Goal: Task Accomplishment & Management: Manage account settings

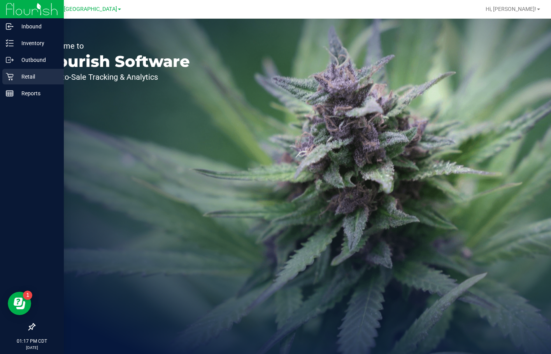
click at [8, 80] on icon at bounding box center [10, 77] width 8 height 8
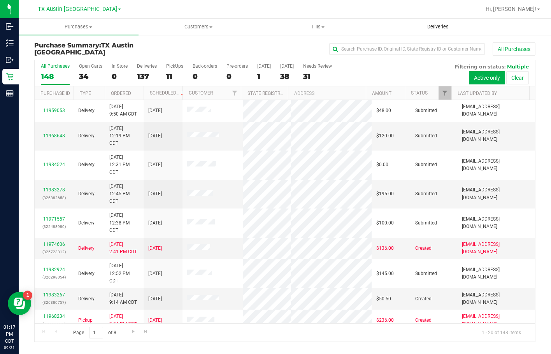
click at [417, 29] on span "Deliveries" at bounding box center [438, 26] width 42 height 7
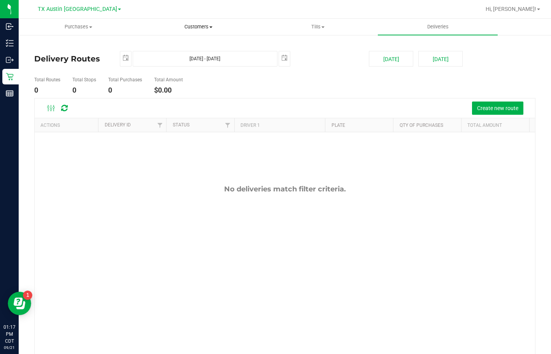
click at [179, 25] on span "Customers" at bounding box center [198, 26] width 119 height 7
click at [171, 46] on span "All customers" at bounding box center [167, 47] width 56 height 7
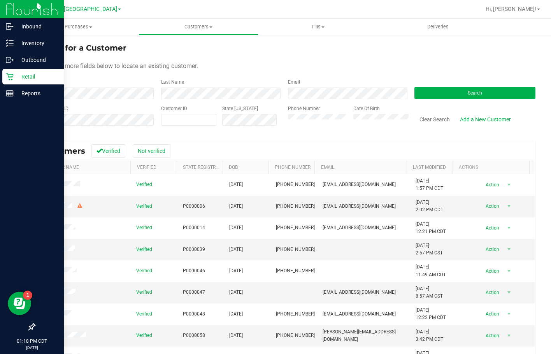
click at [12, 75] on icon at bounding box center [10, 77] width 8 height 8
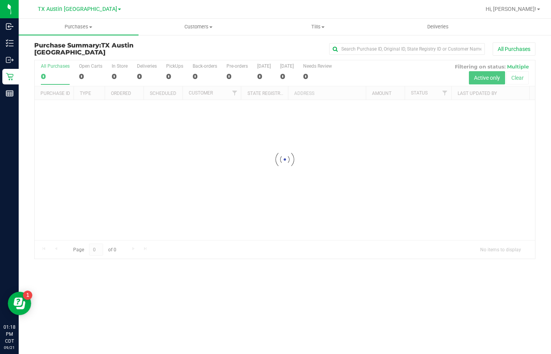
click at [447, 18] on nav "TX Austin DC Hi, [PERSON_NAME]!" at bounding box center [285, 9] width 533 height 19
click at [438, 22] on uib-tab-heading "Deliveries" at bounding box center [437, 27] width 119 height 16
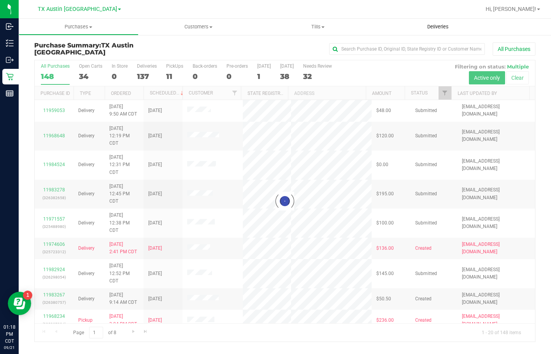
click at [426, 27] on span "Deliveries" at bounding box center [438, 26] width 42 height 7
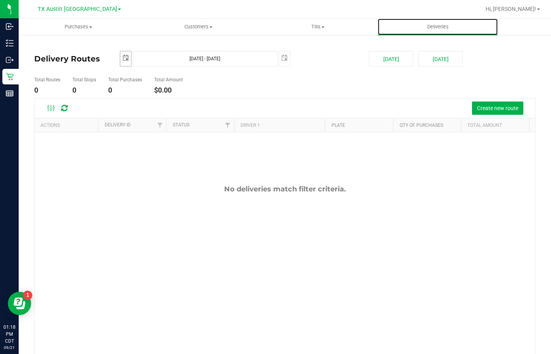
click at [123, 60] on span "select" at bounding box center [126, 58] width 6 height 6
click at [281, 94] on ul "Total Routes 0 Total Stops 0 Total Purchases 0 Total Amount $0.00" at bounding box center [198, 86] width 332 height 25
click at [78, 7] on span "TX Austin [GEOGRAPHIC_DATA]" at bounding box center [77, 9] width 79 height 7
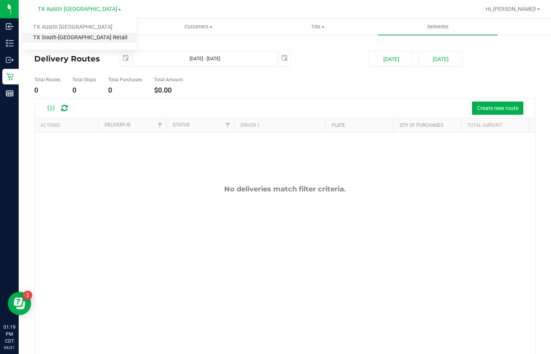
click at [77, 42] on link "TX South-[GEOGRAPHIC_DATA] Retail" at bounding box center [80, 38] width 114 height 11
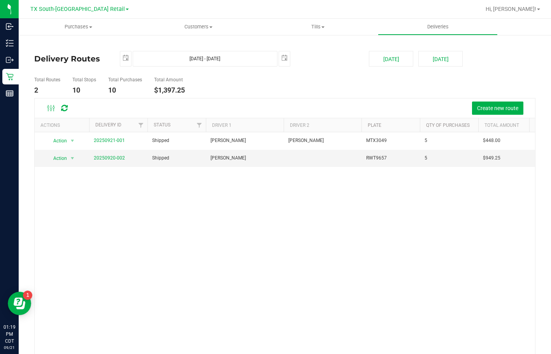
click at [116, 61] on div "[DATE] [DATE] - [DATE] [DATE]" at bounding box center [239, 59] width 250 height 16
click at [123, 63] on span "select" at bounding box center [125, 58] width 11 height 14
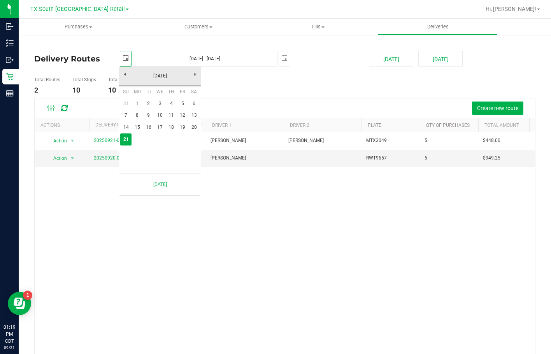
scroll to position [0, 19]
click at [191, 128] on link "20" at bounding box center [193, 127] width 11 height 12
type input "[DATE]"
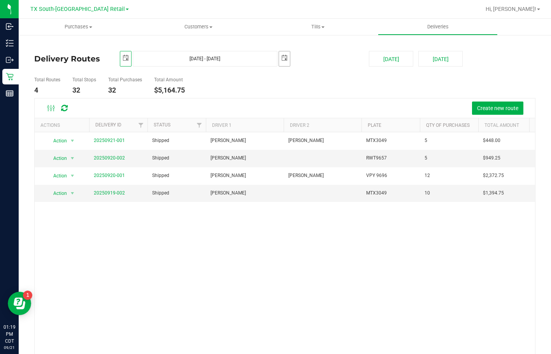
click at [281, 62] on span "select" at bounding box center [284, 58] width 11 height 14
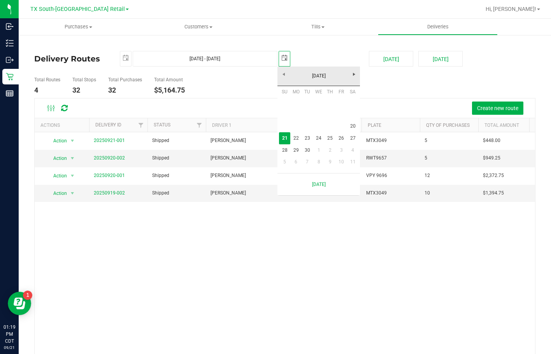
scroll to position [0, 19]
click at [357, 127] on link "20" at bounding box center [352, 126] width 11 height 12
type input "[DATE] - [DATE]"
type input "[DATE]"
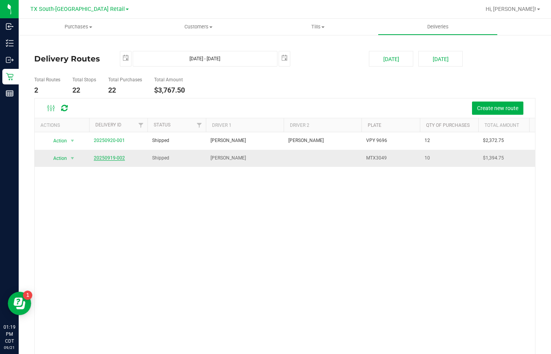
click at [119, 158] on link "20250919-002" at bounding box center [109, 157] width 31 height 5
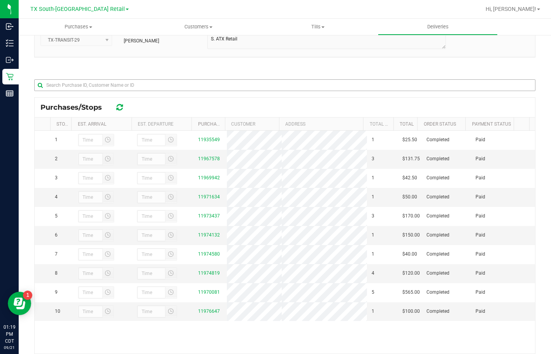
scroll to position [78, 0]
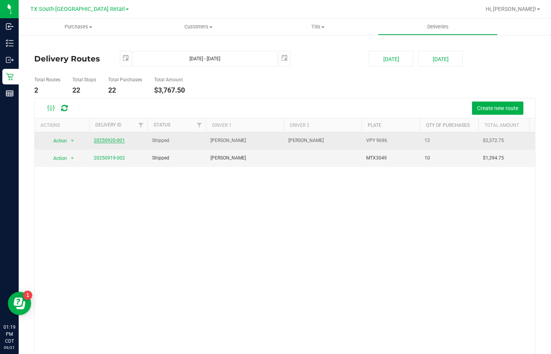
click at [121, 139] on link "20250920-001" at bounding box center [109, 140] width 31 height 5
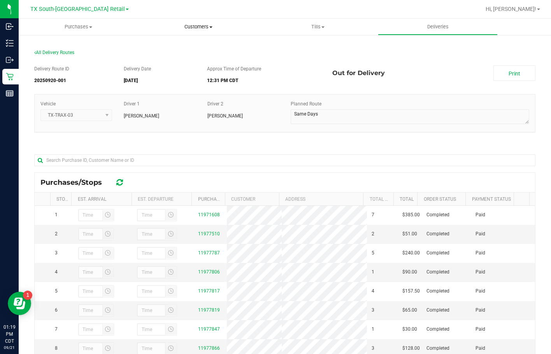
click at [191, 21] on uib-tab-heading "Customers All customers Add a new customer All physicians" at bounding box center [198, 27] width 119 height 16
click at [169, 43] on li "All customers" at bounding box center [199, 46] width 120 height 9
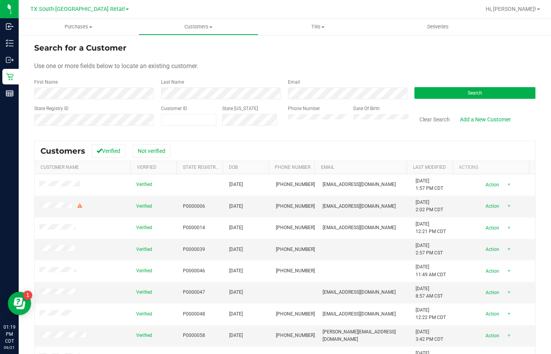
click at [300, 126] on div "Phone Number" at bounding box center [318, 119] width 60 height 28
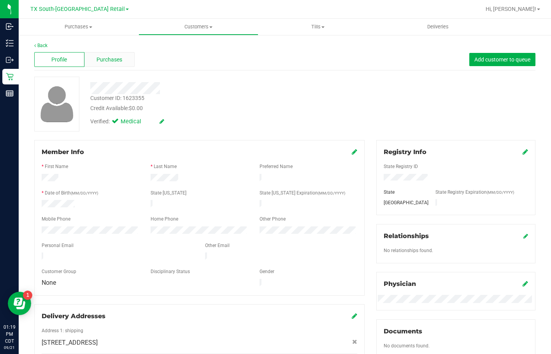
click at [123, 58] on div "Purchases" at bounding box center [109, 59] width 50 height 15
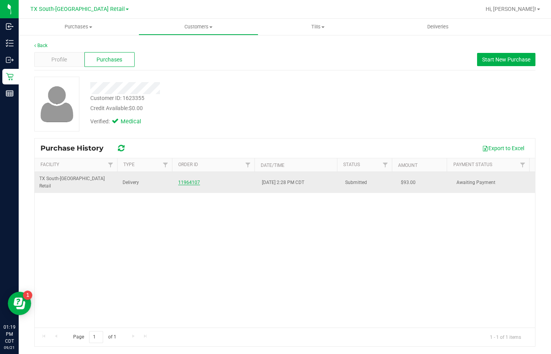
click at [183, 181] on link "11964107" at bounding box center [189, 182] width 22 height 5
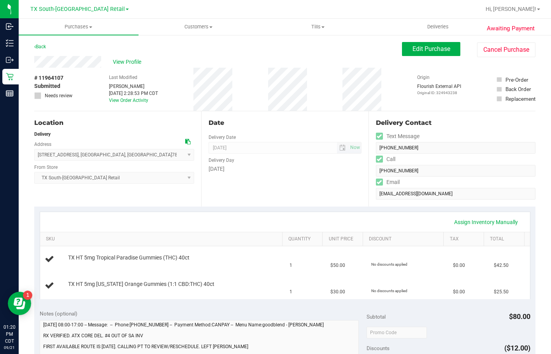
click at [252, 145] on span "[DATE] Now" at bounding box center [285, 148] width 153 height 12
click at [33, 62] on div "Awaiting Payment Back Edit Purchase Cancel Purchase View Profile # 11964107 Sub…" at bounding box center [285, 340] width 533 height 613
click at [114, 123] on div "Location" at bounding box center [114, 122] width 160 height 9
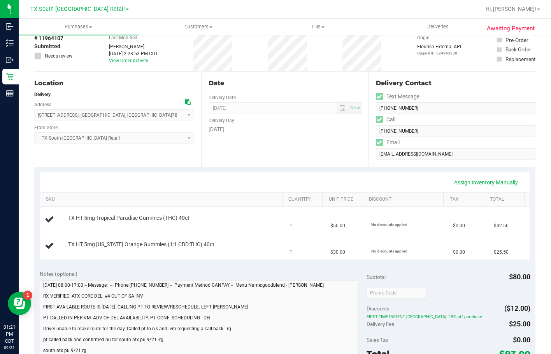
scroll to position [156, 0]
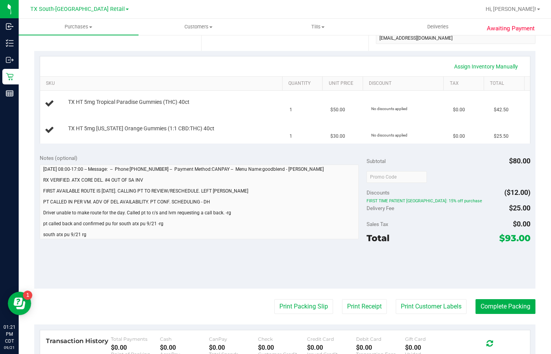
click at [88, 241] on div "Notes (optional) Subtotal $80.00 Discounts ($12.00) FIRST TIME PATIENT TX: 15% …" at bounding box center [284, 219] width 501 height 140
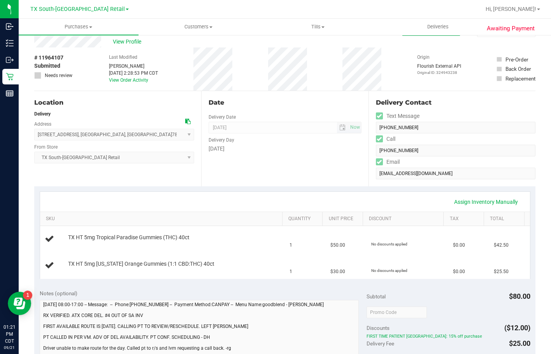
scroll to position [0, 0]
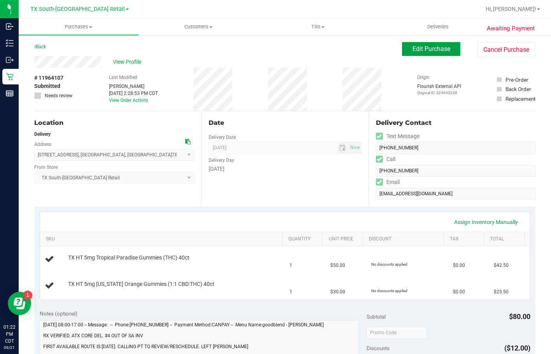
click at [403, 56] on button "Edit Purchase" at bounding box center [431, 49] width 58 height 14
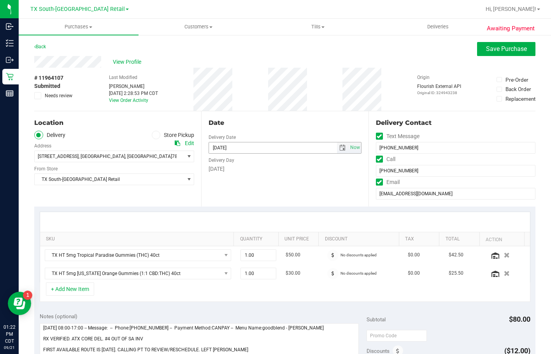
click at [342, 146] on span "select" at bounding box center [342, 147] width 11 height 11
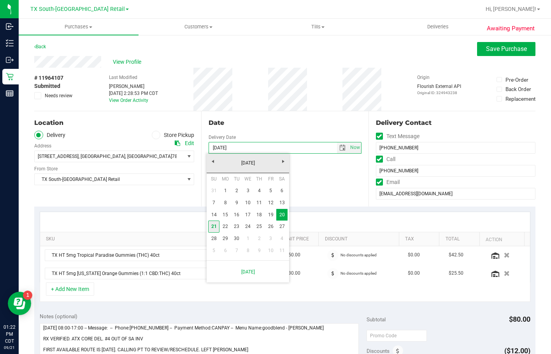
click at [219, 227] on link "21" at bounding box center [213, 227] width 11 height 12
type input "[DATE]"
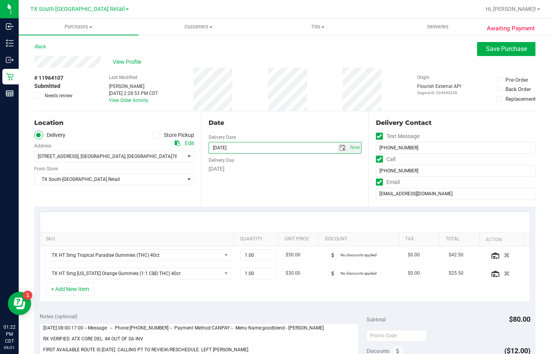
click at [299, 181] on div "Date Delivery Date [DATE] Now [DATE] 07:00 AM Now Delivery Day [DATE]" at bounding box center [284, 158] width 167 height 95
click at [490, 53] on button "Save Purchase" at bounding box center [506, 49] width 58 height 14
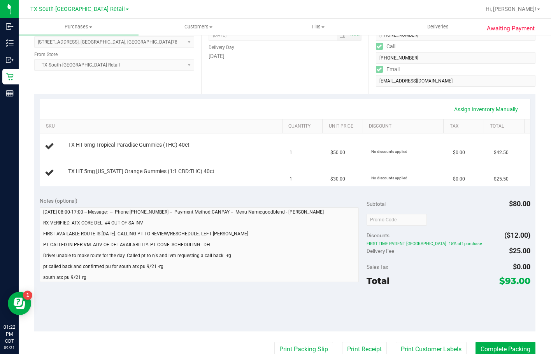
scroll to position [117, 0]
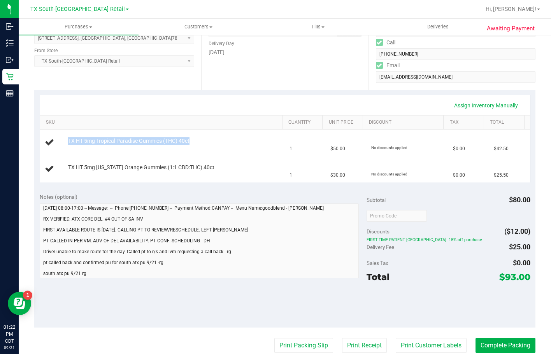
drag, startPoint x: 175, startPoint y: 149, endPoint x: 36, endPoint y: 148, distance: 139.0
click at [36, 148] on div "Assign Inventory Manually SKU Quantity Unit Price Discount Tax Total TX HT 5mg …" at bounding box center [284, 139] width 501 height 98
drag, startPoint x: 192, startPoint y: 178, endPoint x: 41, endPoint y: 175, distance: 151.1
click at [41, 175] on td "TX HT 5mg [US_STATE] Orange Gummies (1:1 CBD:THC) 40ct" at bounding box center [162, 169] width 245 height 26
click at [203, 172] on div "TX HT 5mg [US_STATE] Orange Gummies (1:1 CBD:THC) 40ct" at bounding box center [172, 168] width 216 height 8
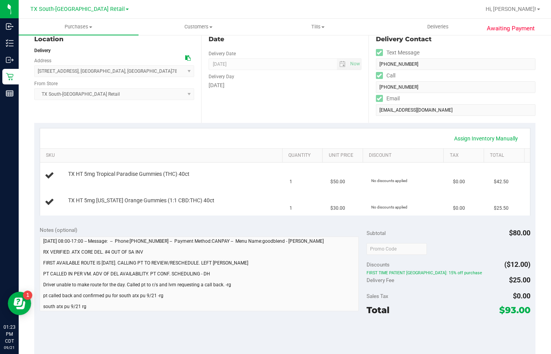
scroll to position [0, 0]
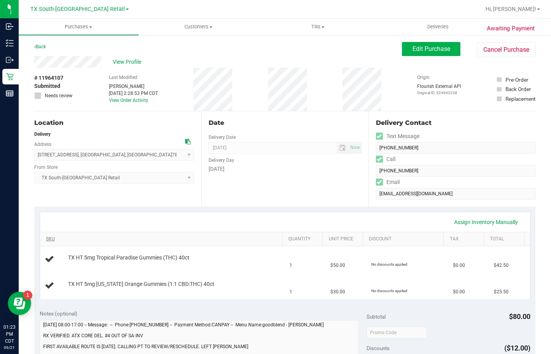
drag, startPoint x: 211, startPoint y: 262, endPoint x: 218, endPoint y: 237, distance: 25.4
click at [211, 260] on div "TX HT 5mg Tropical Paradise Gummies (THC) 40ct" at bounding box center [163, 259] width 236 height 11
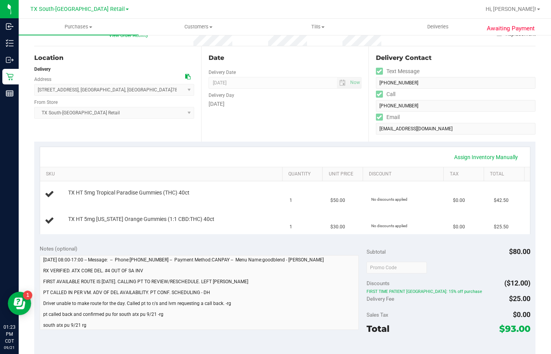
scroll to position [78, 0]
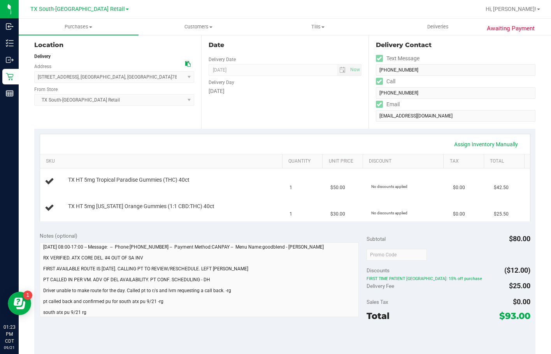
click at [102, 144] on div "Assign Inventory Manually" at bounding box center [285, 144] width 476 height 13
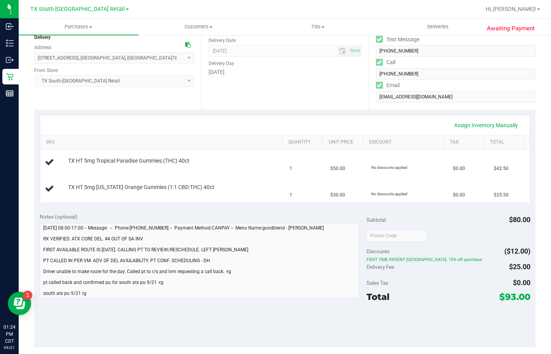
scroll to position [156, 0]
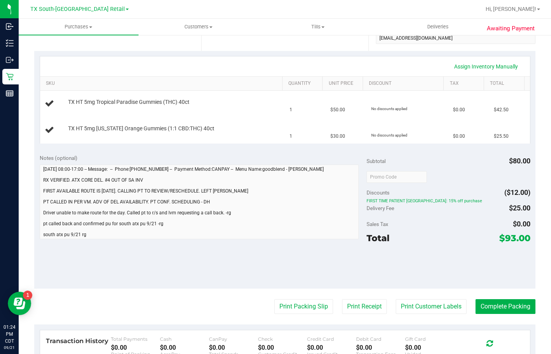
click at [351, 199] on div "Notes (optional) Subtotal $80.00 Discounts ($12.00) FIRST TIME PATIENT TX: 15% …" at bounding box center [284, 219] width 501 height 140
click at [418, 211] on div "Delivery Fee $25.00" at bounding box center [449, 208] width 164 height 14
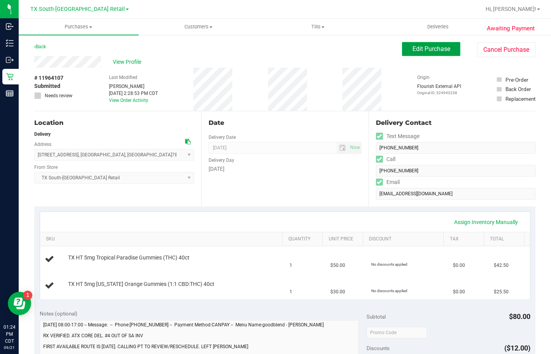
click at [410, 54] on button "Edit Purchase" at bounding box center [431, 49] width 58 height 14
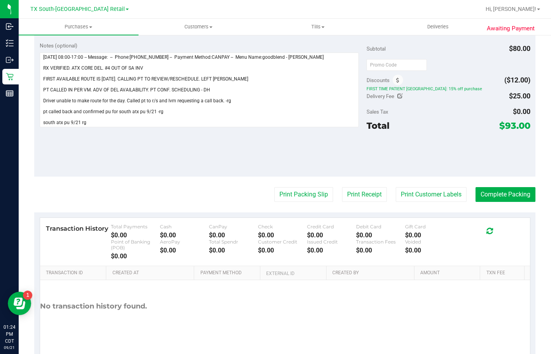
scroll to position [257, 0]
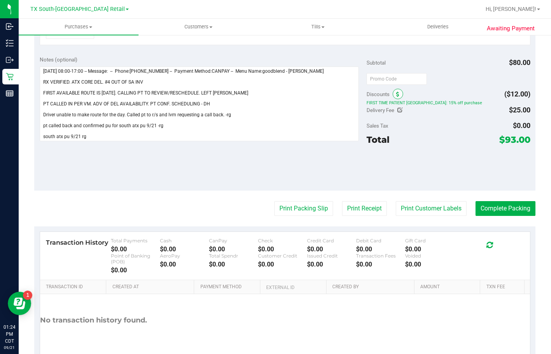
click at [396, 92] on icon at bounding box center [397, 94] width 3 height 5
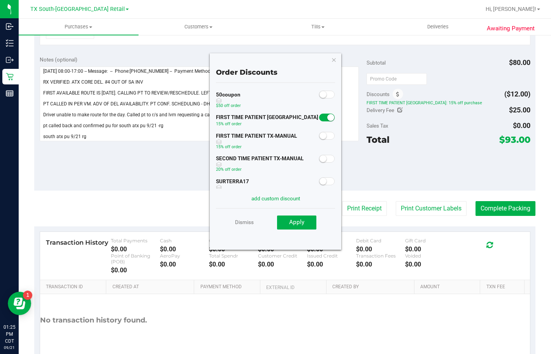
click at [319, 119] on span at bounding box center [327, 118] width 16 height 8
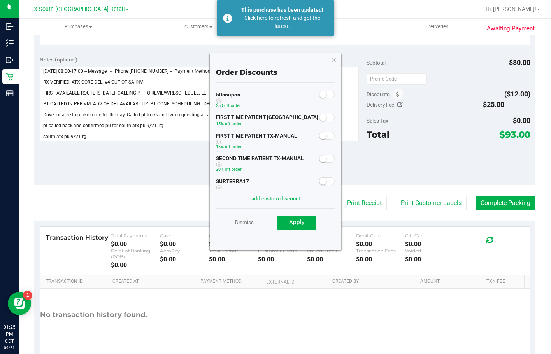
click at [271, 198] on link "add custom discount" at bounding box center [276, 198] width 49 height 6
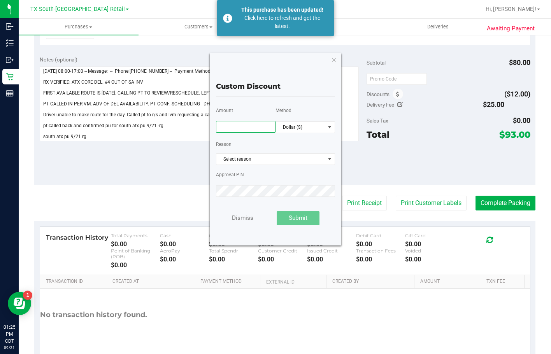
click at [244, 124] on input "text" at bounding box center [246, 127] width 60 height 12
click at [332, 61] on icon "button" at bounding box center [333, 59] width 5 height 9
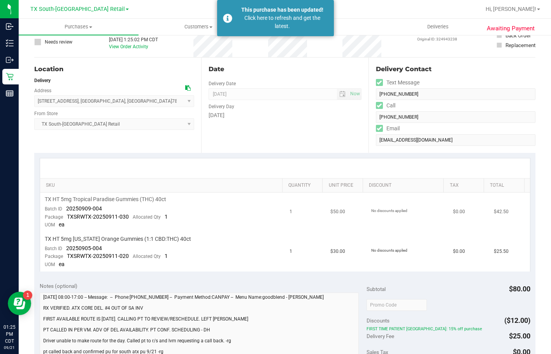
scroll to position [117, 0]
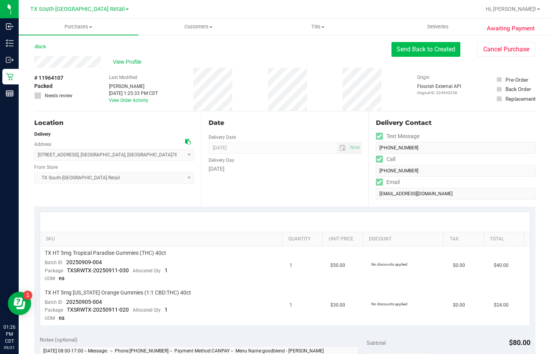
click at [440, 44] on button "Send Back to Created" at bounding box center [426, 49] width 69 height 15
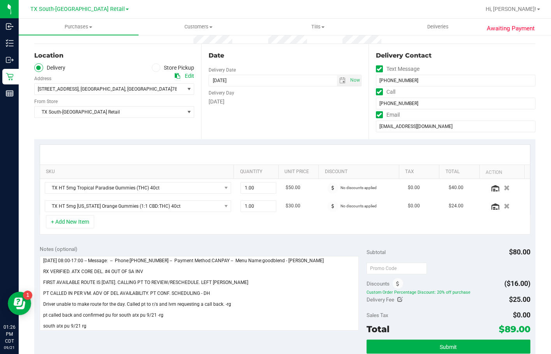
scroll to position [156, 0]
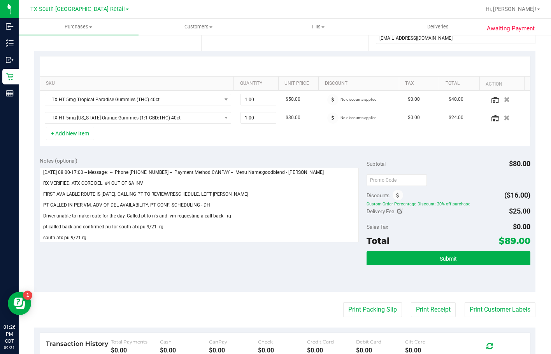
click at [399, 210] on div "Delivery Fee $25.00" at bounding box center [449, 211] width 164 height 14
click at [399, 210] on icon at bounding box center [400, 211] width 5 height 5
type input "$25.00"
click at [452, 214] on icon "Cancel button" at bounding box center [455, 212] width 6 height 6
click at [399, 211] on div "Delivery Fee $25.00 25 $25.00" at bounding box center [449, 211] width 164 height 14
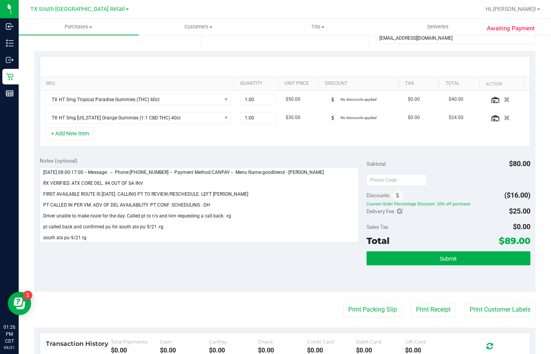
click at [399, 211] on icon at bounding box center [400, 211] width 5 height 5
drag, startPoint x: 490, startPoint y: 216, endPoint x: 417, endPoint y: 213, distance: 73.2
click at [417, 213] on div "Delivery Fee $25.00 25" at bounding box center [449, 211] width 164 height 14
type input "$0.00"
click at [463, 216] on button "Cancel button" at bounding box center [466, 212] width 12 height 13
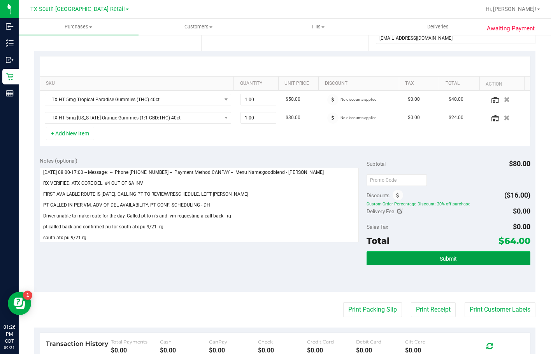
click at [450, 256] on span "Submit" at bounding box center [448, 259] width 17 height 6
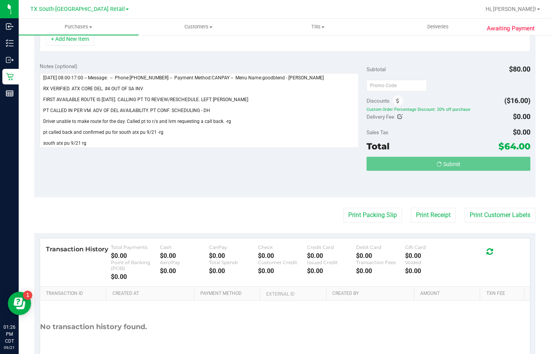
scroll to position [296, 0]
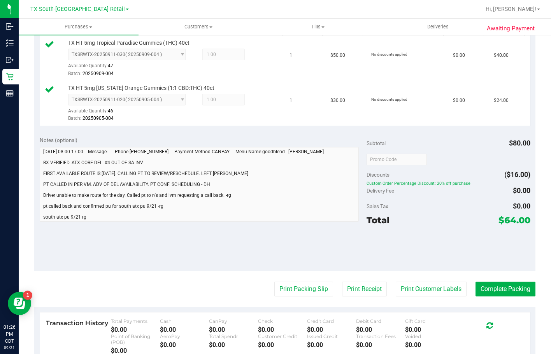
scroll to position [234, 0]
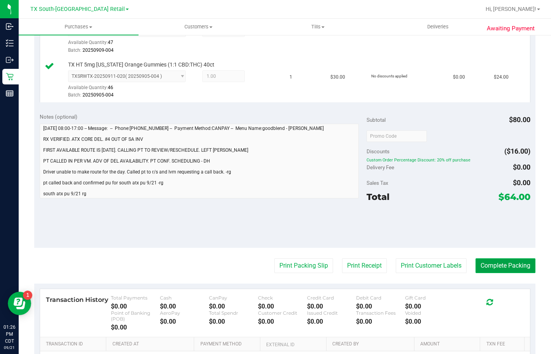
click at [478, 273] on button "Complete Packing" at bounding box center [506, 266] width 60 height 15
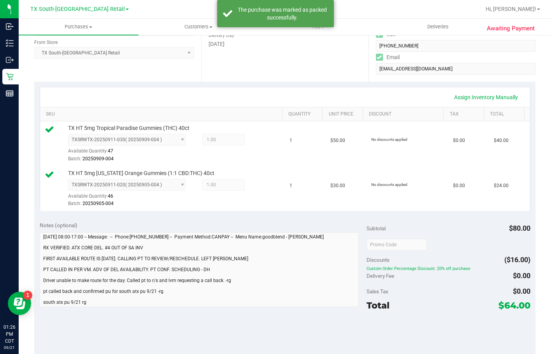
scroll to position [156, 0]
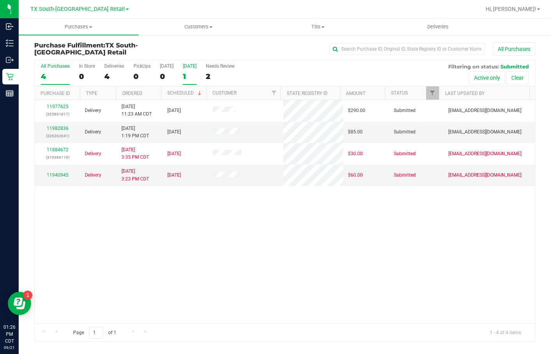
click at [187, 77] on div "1" at bounding box center [190, 76] width 14 height 9
click at [0, 0] on input "[DATE] 1" at bounding box center [0, 0] width 0 height 0
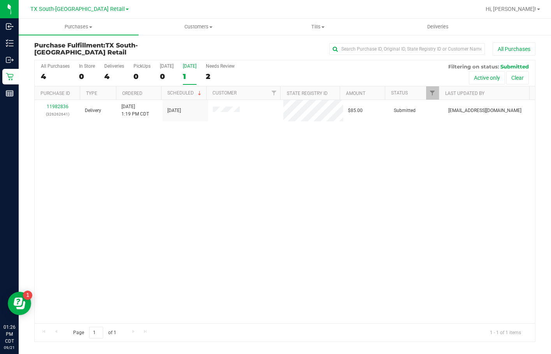
click at [211, 70] on div "All Purchases 4 In Store 0 Deliveries 4 PickUps 0 [DATE] 0 [DATE] 1 Needs Revie…" at bounding box center [285, 73] width 501 height 26
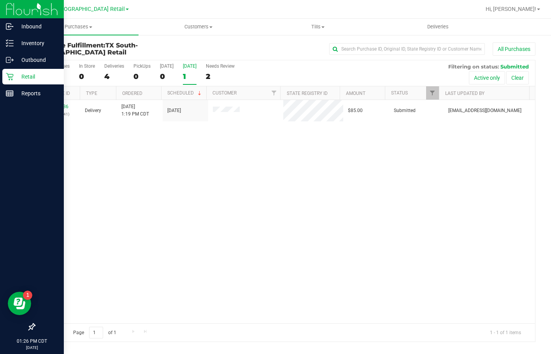
click at [12, 72] on div "Retail" at bounding box center [33, 77] width 62 height 16
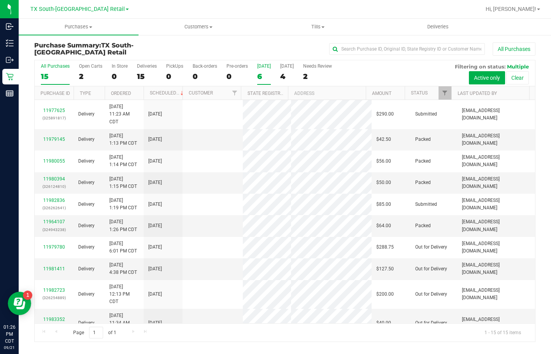
click at [260, 69] on label "[DATE] 6" at bounding box center [264, 73] width 14 height 21
click at [0, 0] on input "[DATE] 6" at bounding box center [0, 0] width 0 height 0
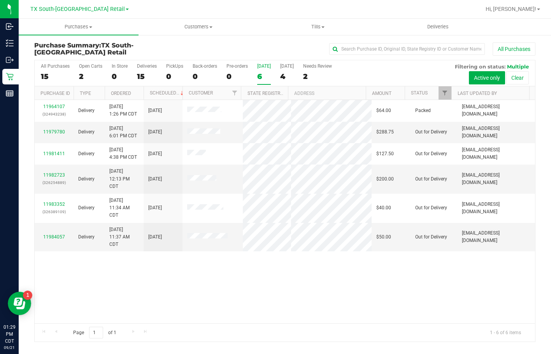
click at [262, 73] on div "6" at bounding box center [264, 76] width 14 height 9
click at [0, 0] on input "[DATE] 6" at bounding box center [0, 0] width 0 height 0
click at [440, 22] on uib-tab-heading "Deliveries" at bounding box center [437, 27] width 119 height 16
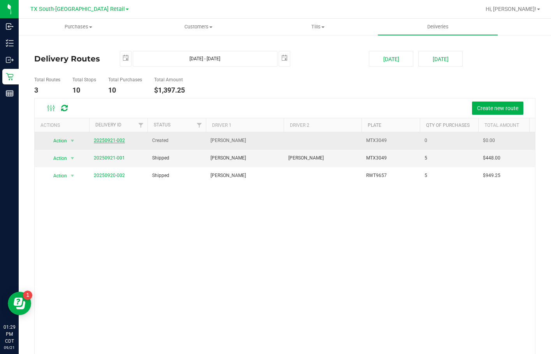
click at [109, 140] on link "20250921-002" at bounding box center [109, 140] width 31 height 5
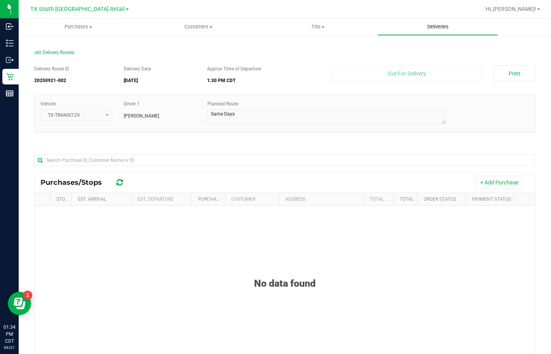
click at [431, 25] on span "Deliveries" at bounding box center [438, 26] width 42 height 7
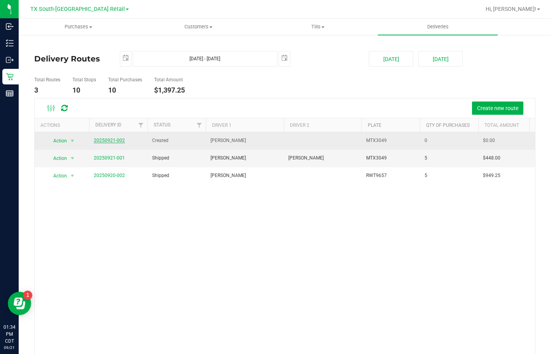
click at [111, 140] on link "20250921-002" at bounding box center [109, 140] width 31 height 5
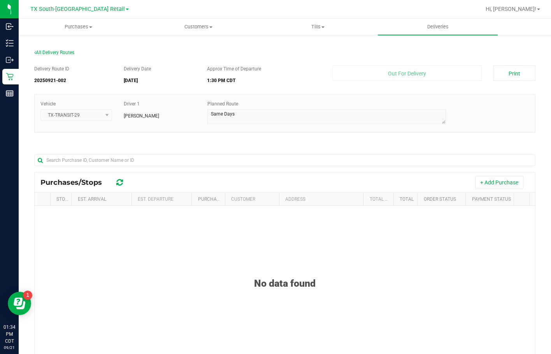
click at [141, 134] on div "Vehicle TX-TRANSIT-29 Driver 1 [PERSON_NAME] Planned Route" at bounding box center [284, 117] width 501 height 46
click at [413, 37] on div "All Delivery Routes Delivery Route ID 20250921-002 Delivery Date [DATE] Approx …" at bounding box center [285, 251] width 533 height 434
click at [414, 35] on link "Deliveries" at bounding box center [438, 27] width 120 height 16
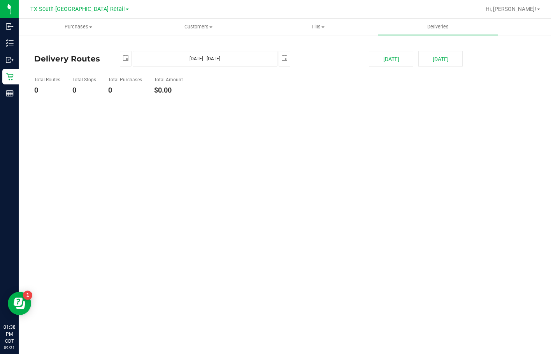
click at [413, 28] on uib-tab-heading "Deliveries" at bounding box center [438, 27] width 120 height 16
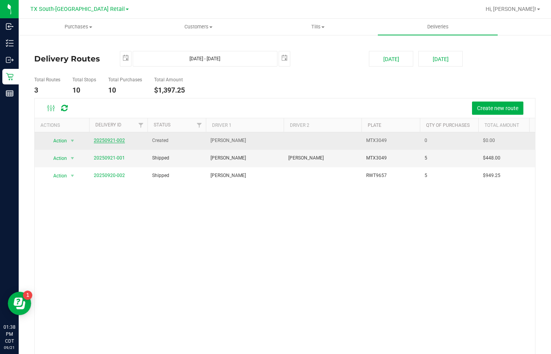
click at [109, 139] on link "20250921-002" at bounding box center [109, 140] width 31 height 5
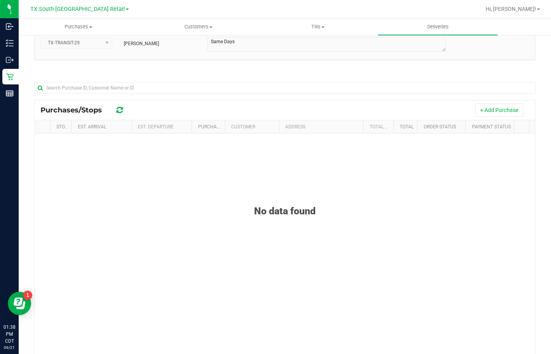
scroll to position [78, 0]
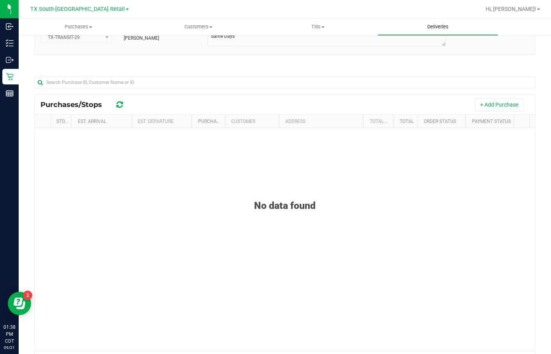
click at [412, 24] on uib-tab-heading "Deliveries" at bounding box center [438, 27] width 120 height 16
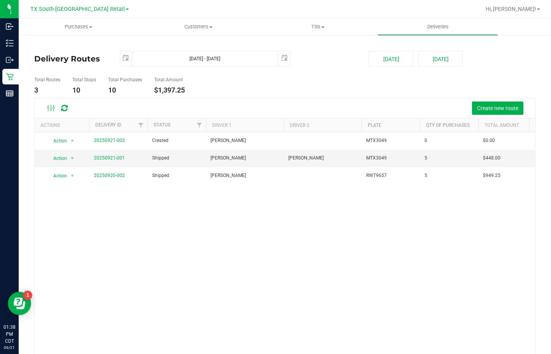
click at [246, 87] on ul "Total Routes 3 Total Stops 10 Total Purchases 10 Total Amount $1,397.25" at bounding box center [198, 86] width 332 height 25
click at [211, 241] on div "Action Action Cancel Delivery Edit Delivery View Delivery 20250921-002 Created …" at bounding box center [285, 243] width 501 height 223
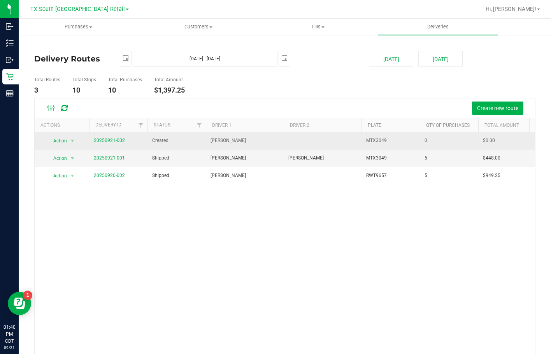
click at [99, 144] on span "20250921-002" at bounding box center [109, 140] width 31 height 7
click at [99, 142] on link "20250921-002" at bounding box center [109, 140] width 31 height 5
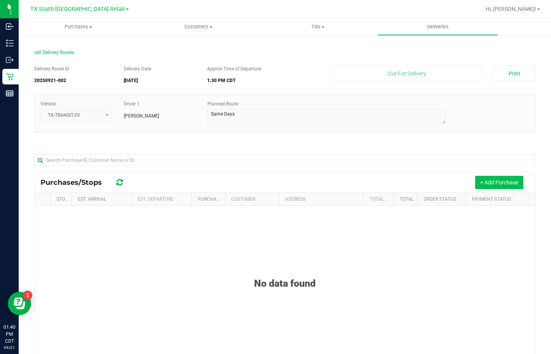
click at [503, 185] on button "+ Add Purchase" at bounding box center [499, 182] width 48 height 13
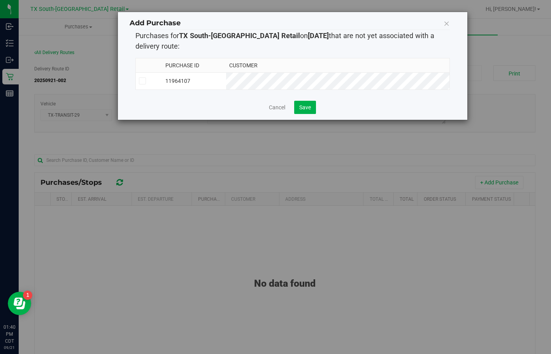
click at [138, 80] on td at bounding box center [149, 80] width 26 height 17
click at [304, 107] on span "Save" at bounding box center [305, 107] width 12 height 6
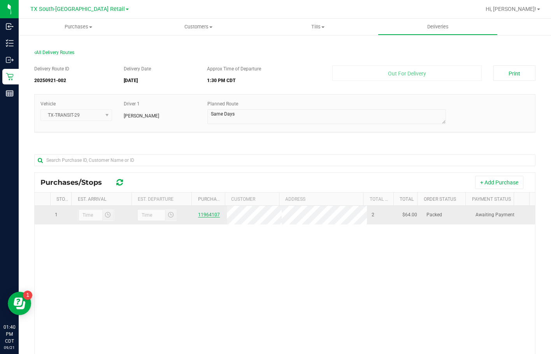
click at [204, 218] on link "11964107" at bounding box center [209, 214] width 22 height 5
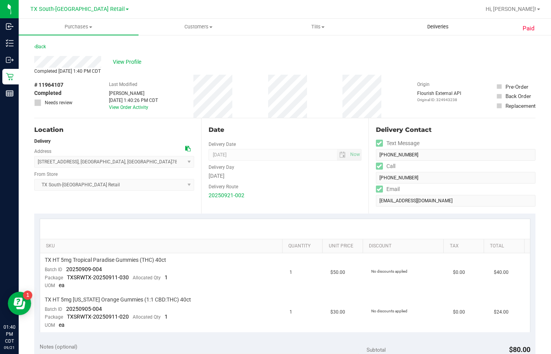
click at [431, 23] on uib-tab-heading "Deliveries" at bounding box center [437, 27] width 119 height 16
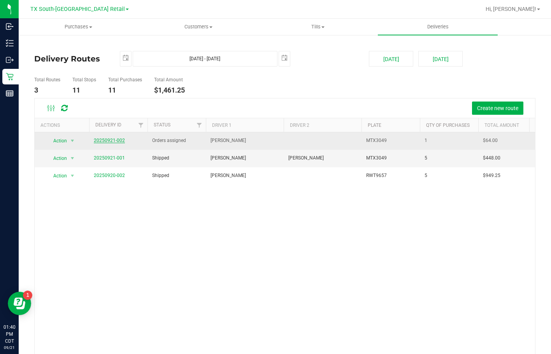
click at [113, 139] on link "20250921-002" at bounding box center [109, 140] width 31 height 5
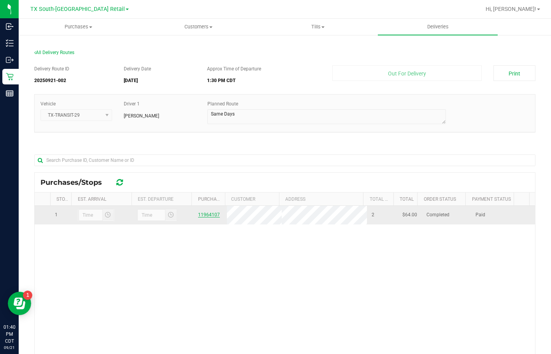
click at [198, 218] on link "11964107" at bounding box center [209, 214] width 22 height 5
